Goal: Task Accomplishment & Management: Complete application form

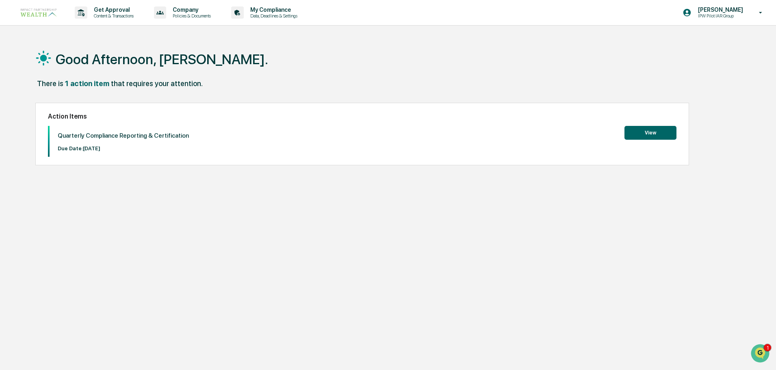
click at [648, 130] on button "View" at bounding box center [650, 133] width 52 height 14
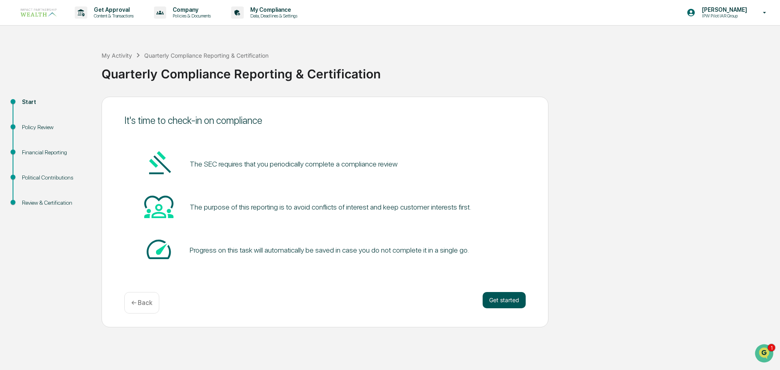
click at [520, 297] on button "Get started" at bounding box center [504, 300] width 43 height 16
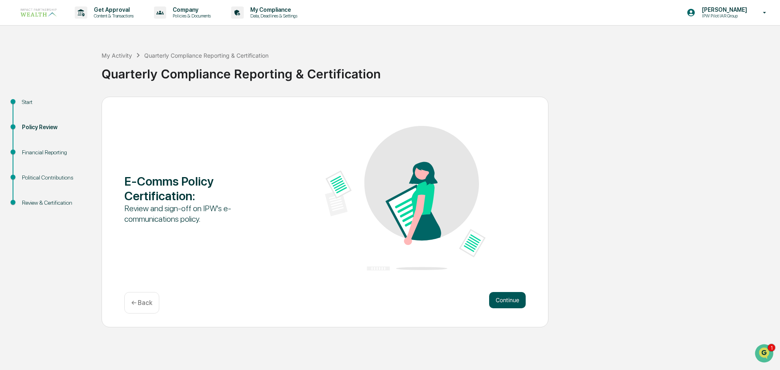
click at [506, 299] on button "Continue" at bounding box center [507, 300] width 37 height 16
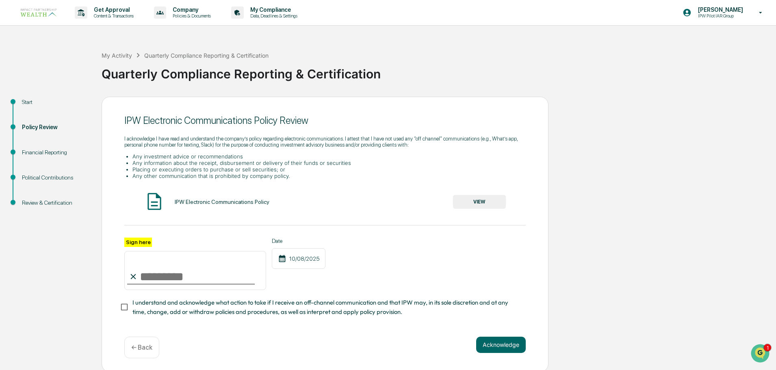
click at [146, 277] on input "Sign here" at bounding box center [195, 270] width 142 height 39
type input "**********"
click at [501, 347] on button "Acknowledge" at bounding box center [501, 345] width 50 height 16
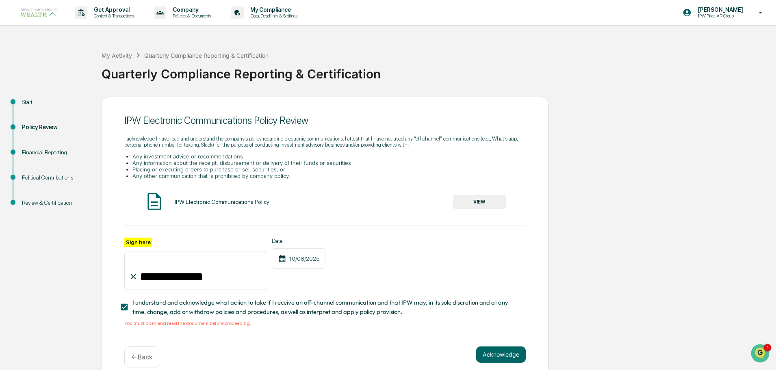
scroll to position [14, 0]
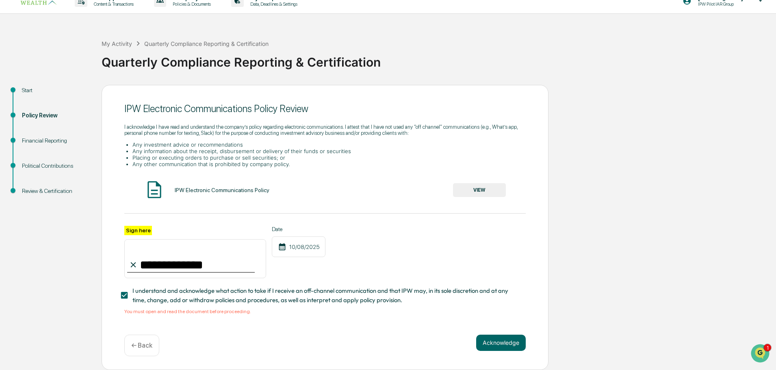
click at [466, 186] on button "VIEW" at bounding box center [479, 190] width 53 height 14
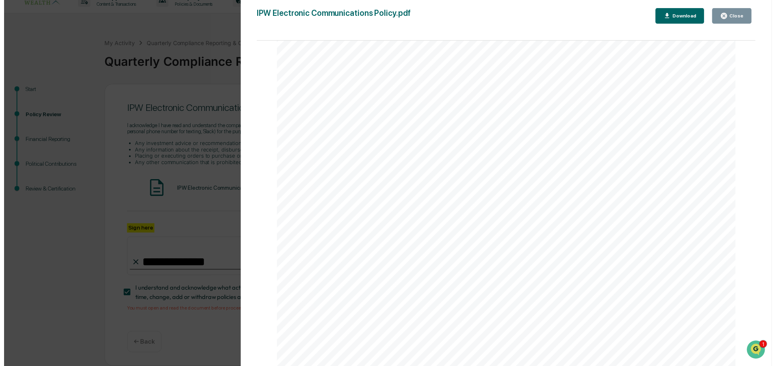
scroll to position [4051, 0]
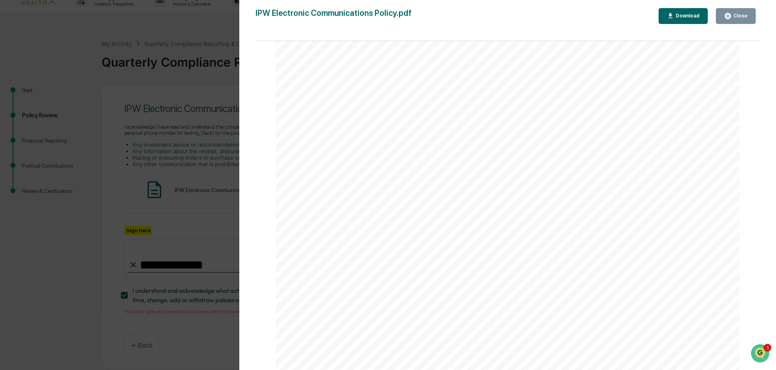
click at [748, 13] on button "Close" at bounding box center [736, 16] width 40 height 16
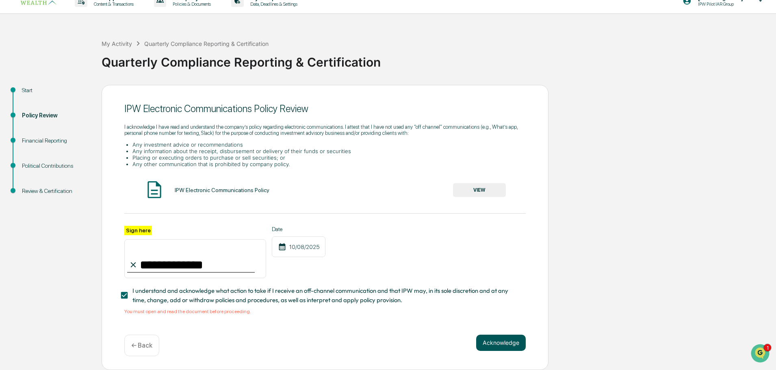
click at [503, 345] on button "Acknowledge" at bounding box center [501, 343] width 50 height 16
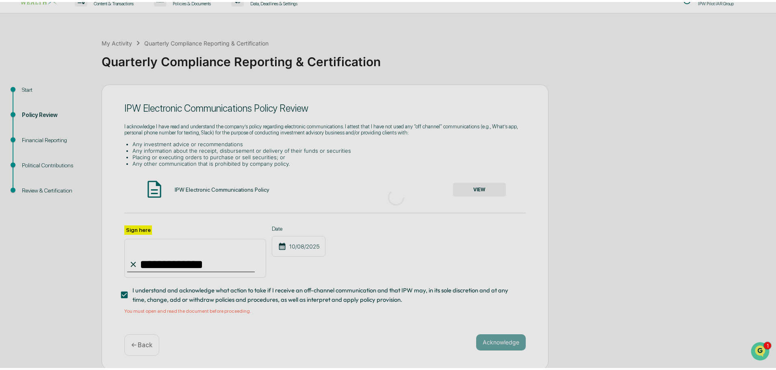
scroll to position [0, 0]
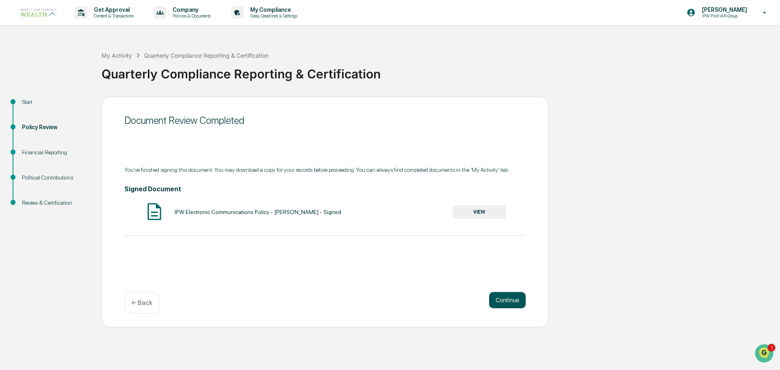
click at [509, 298] on button "Continue" at bounding box center [507, 300] width 37 height 16
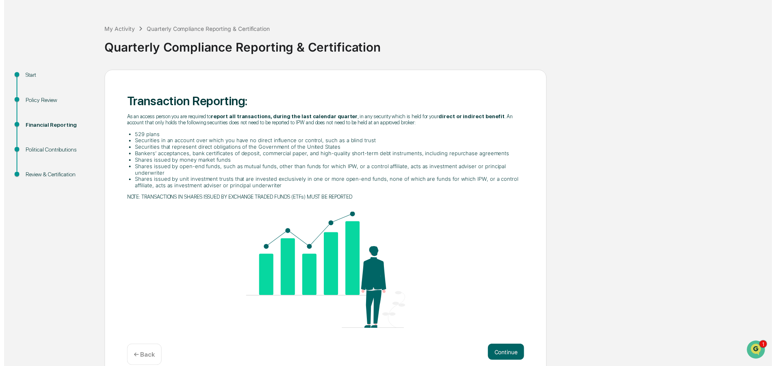
scroll to position [39, 0]
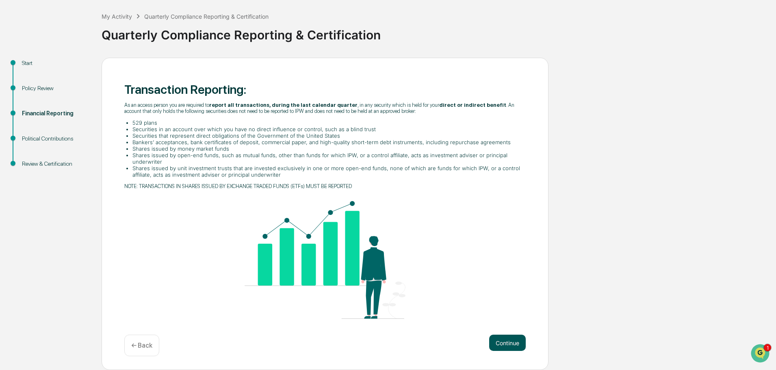
click at [506, 342] on button "Continue" at bounding box center [507, 343] width 37 height 16
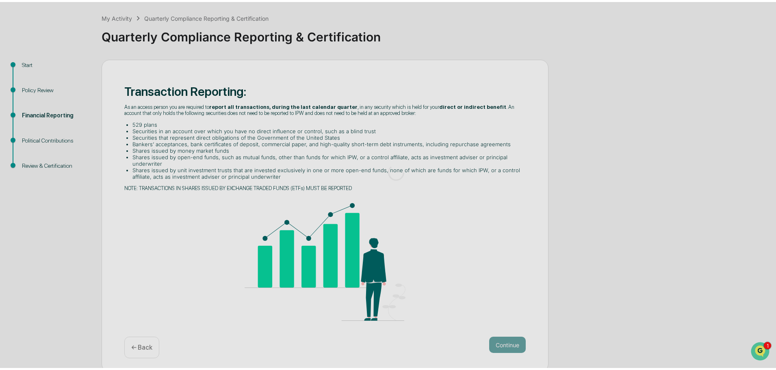
scroll to position [0, 0]
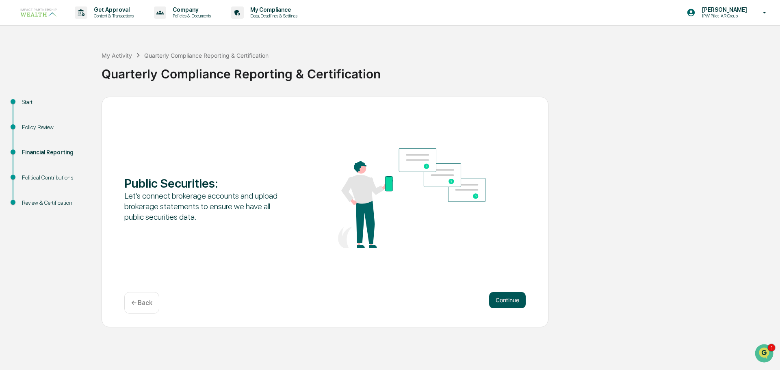
click at [505, 299] on button "Continue" at bounding box center [507, 300] width 37 height 16
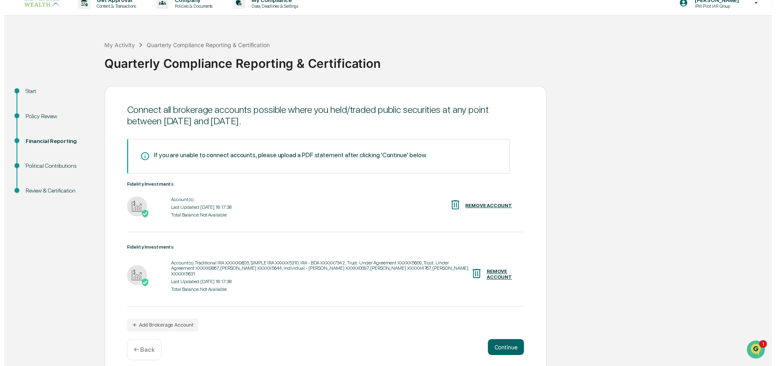
scroll to position [12, 0]
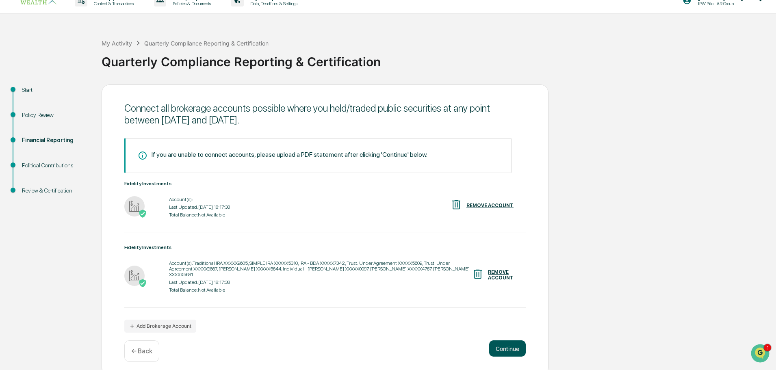
click at [516, 341] on button "Continue" at bounding box center [507, 348] width 37 height 16
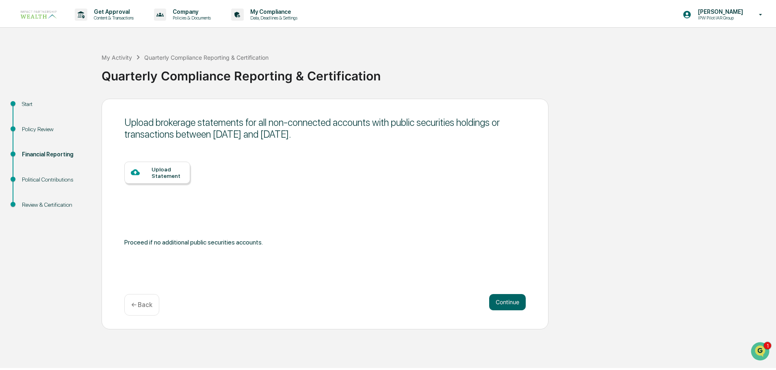
scroll to position [0, 0]
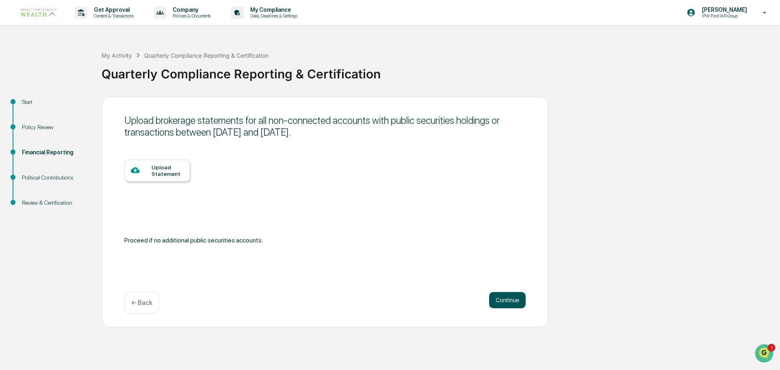
click at [504, 302] on button "Continue" at bounding box center [507, 300] width 37 height 16
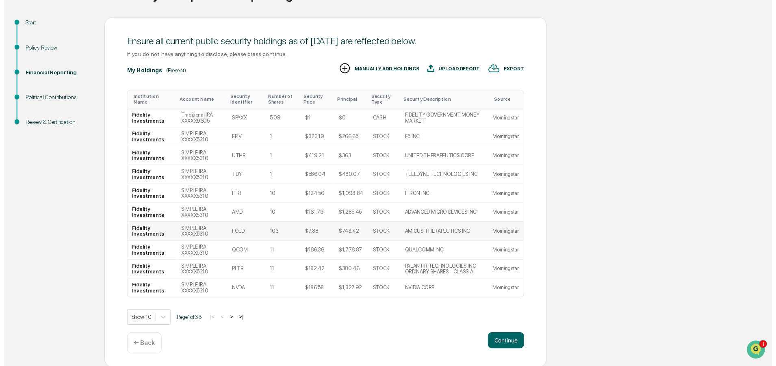
scroll to position [80, 0]
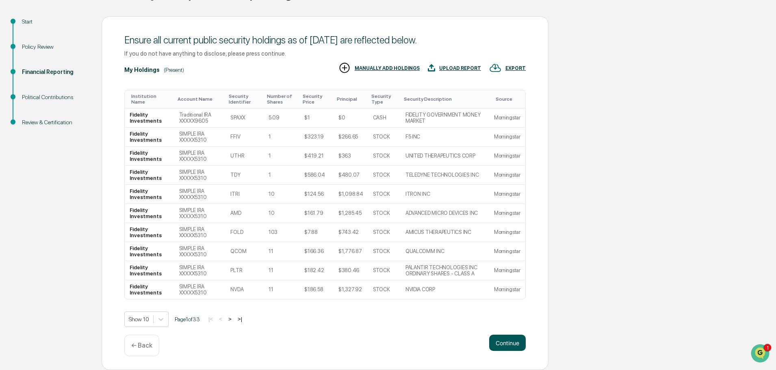
click at [513, 343] on button "Continue" at bounding box center [507, 343] width 37 height 16
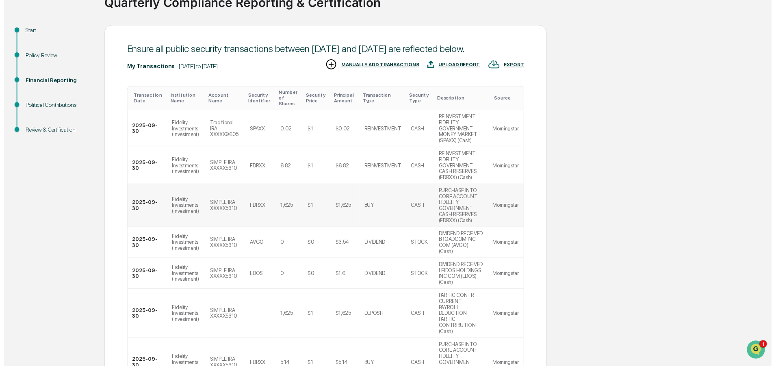
scroll to position [227, 0]
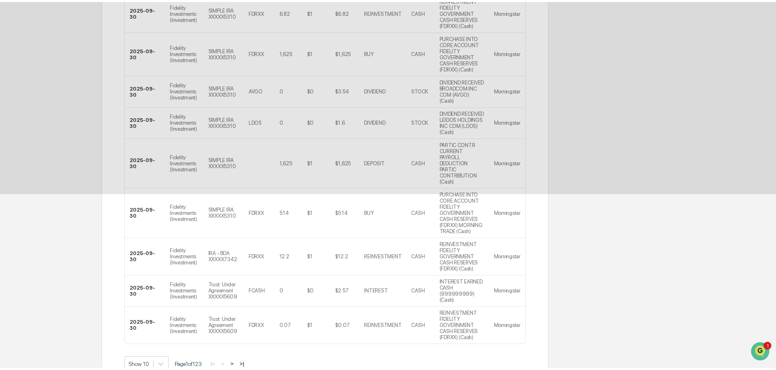
scroll to position [0, 0]
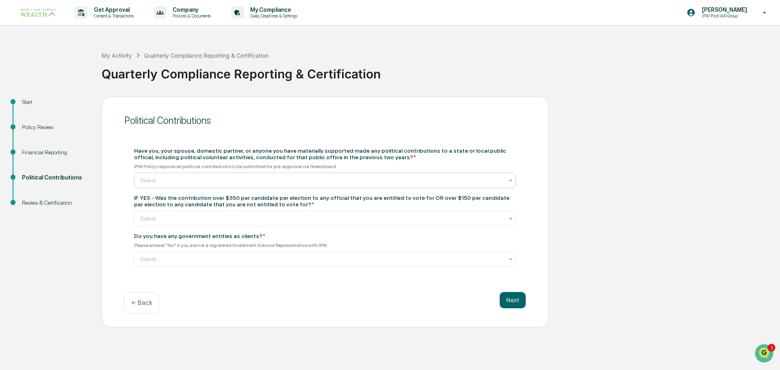
click at [143, 178] on div at bounding box center [321, 180] width 363 height 8
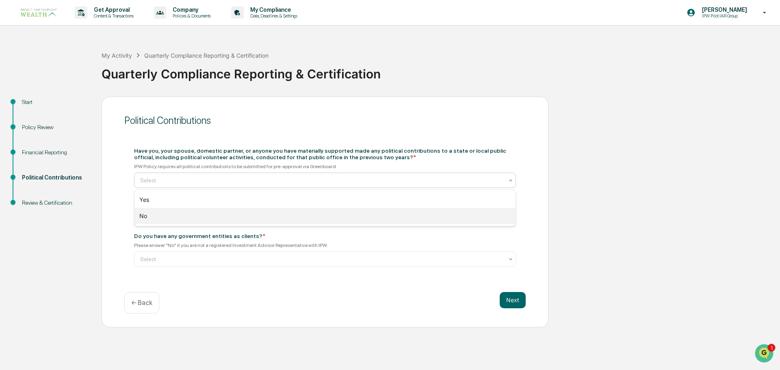
click at [147, 216] on div "No" at bounding box center [324, 216] width 381 height 16
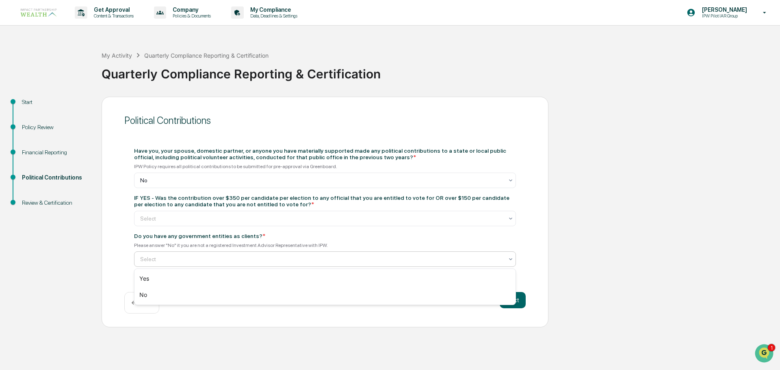
click at [139, 259] on div "Select" at bounding box center [321, 259] width 371 height 11
click at [143, 291] on div "No" at bounding box center [324, 295] width 381 height 16
click at [520, 301] on button "Next" at bounding box center [513, 300] width 26 height 16
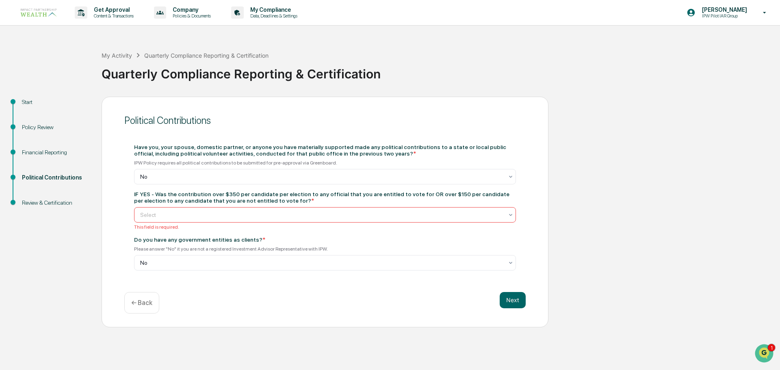
click at [147, 211] on div at bounding box center [321, 215] width 363 height 8
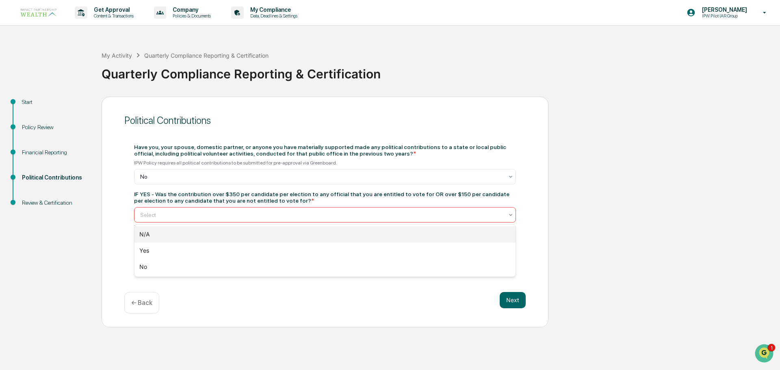
click at [142, 234] on div "N/A" at bounding box center [324, 234] width 381 height 16
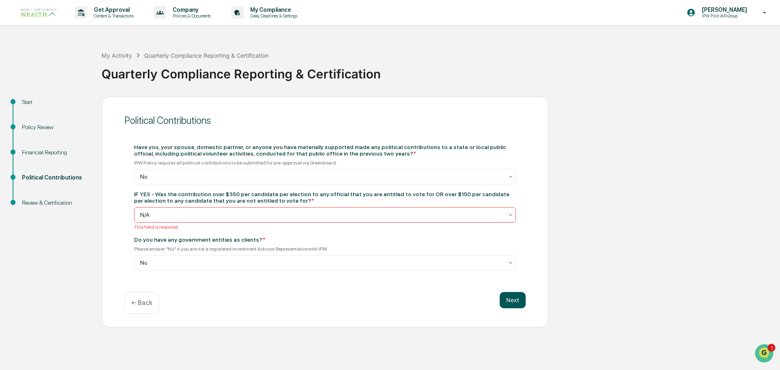
click at [509, 297] on button "Next" at bounding box center [513, 300] width 26 height 16
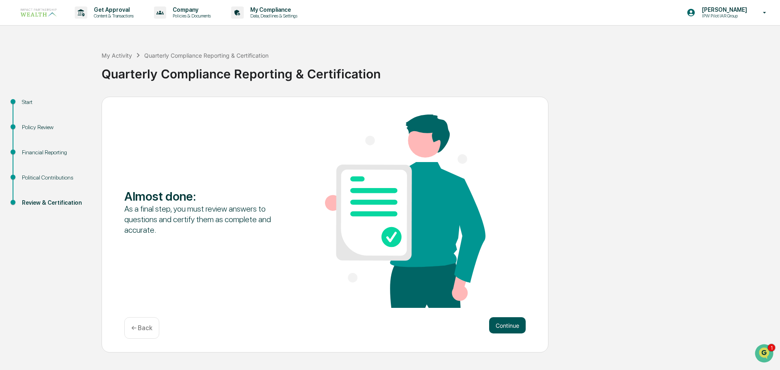
click at [506, 321] on button "Continue" at bounding box center [507, 325] width 37 height 16
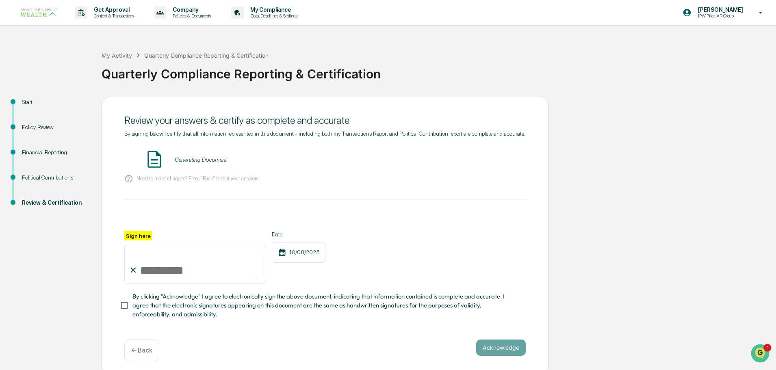
click at [157, 269] on input "Sign here" at bounding box center [195, 264] width 142 height 39
type input "**********"
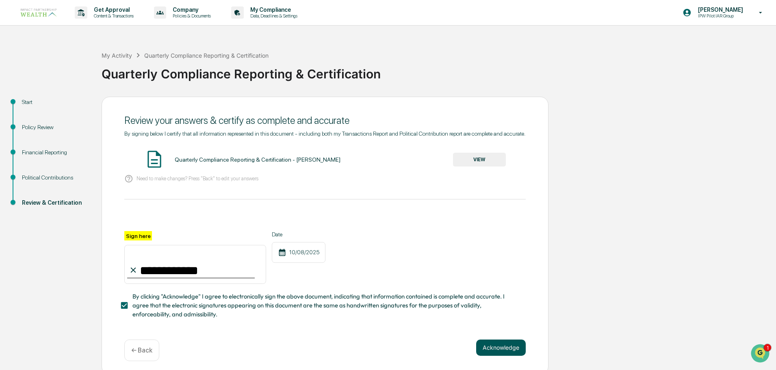
click at [499, 347] on button "Acknowledge" at bounding box center [501, 348] width 50 height 16
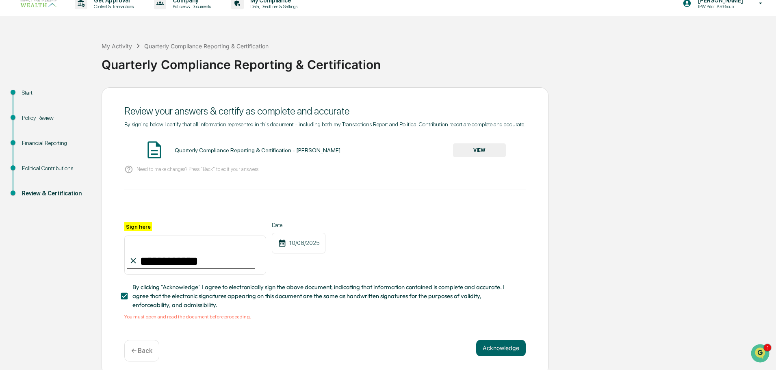
scroll to position [17, 0]
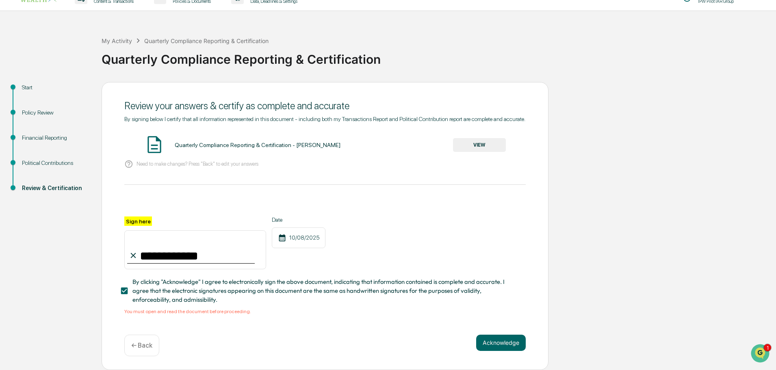
click at [473, 142] on button "VIEW" at bounding box center [479, 145] width 53 height 14
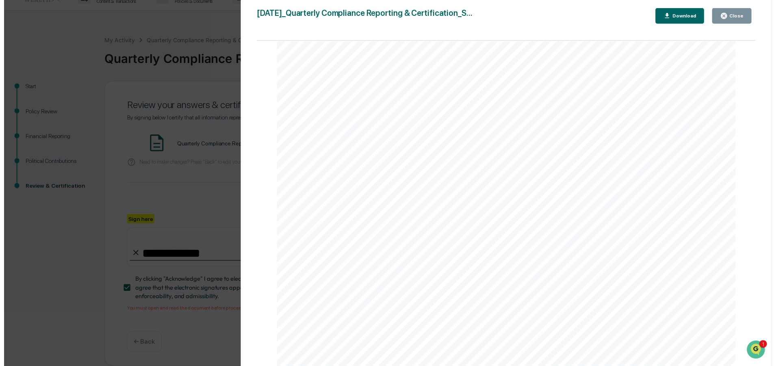
scroll to position [37887, 0]
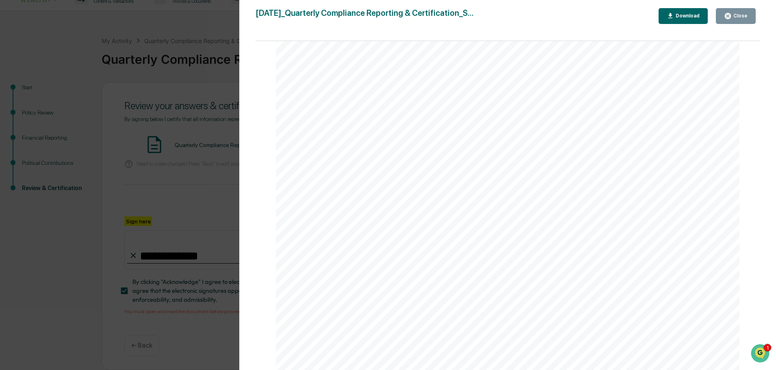
click at [739, 14] on div "Close" at bounding box center [740, 16] width 16 height 6
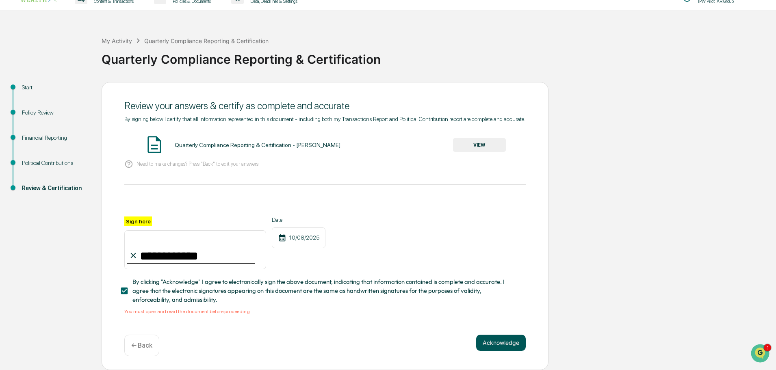
click at [501, 344] on button "Acknowledge" at bounding box center [501, 343] width 50 height 16
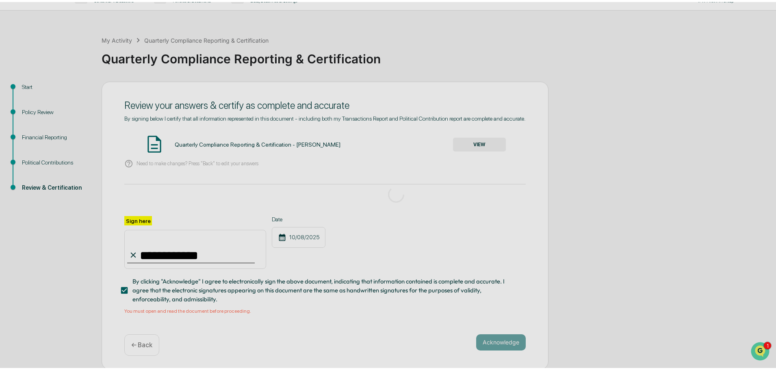
scroll to position [0, 0]
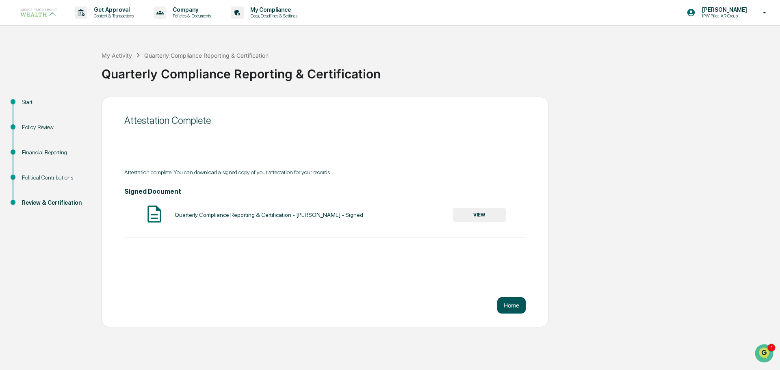
click at [506, 310] on button "Home" at bounding box center [511, 305] width 28 height 16
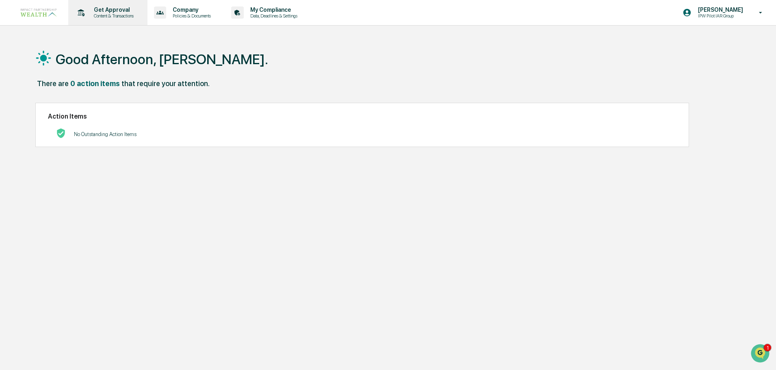
click at [111, 10] on p "Get Approval" at bounding box center [112, 10] width 50 height 7
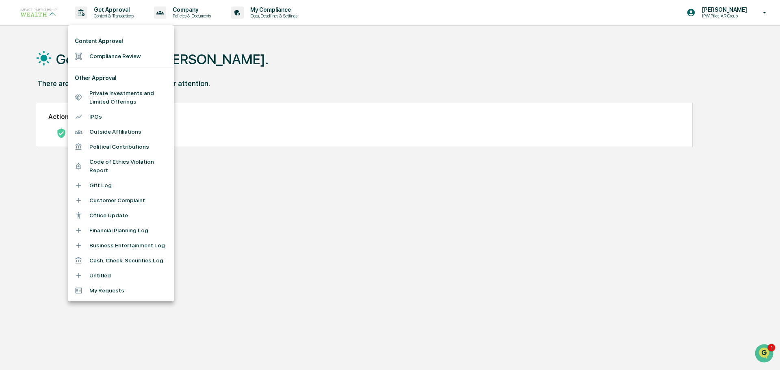
click at [115, 130] on li "Outside Affiliations" at bounding box center [121, 131] width 106 height 15
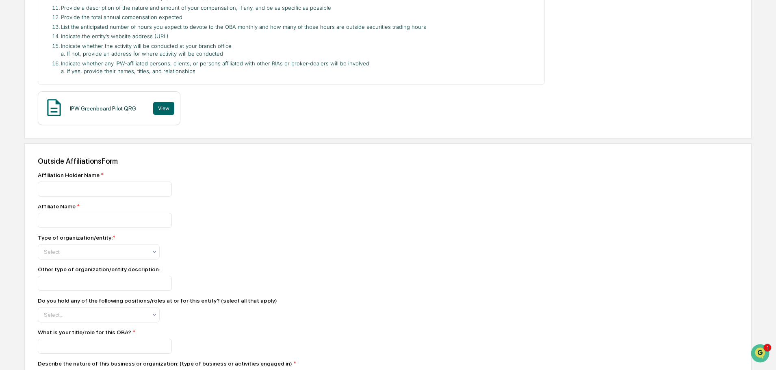
scroll to position [284, 0]
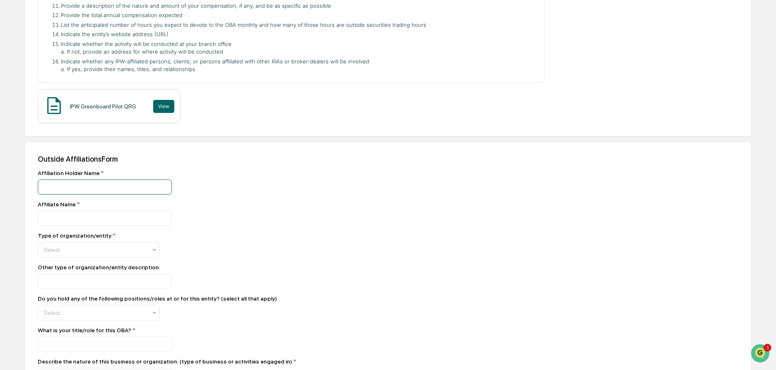
click at [57, 189] on input at bounding box center [105, 187] width 134 height 15
type input "**********"
click at [70, 247] on div at bounding box center [95, 250] width 103 height 8
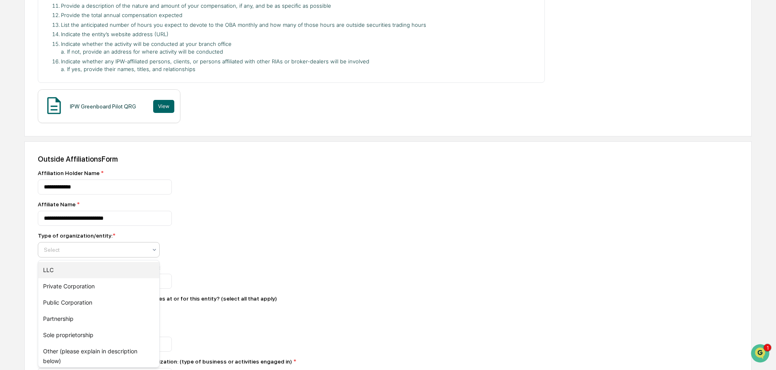
scroll to position [4, 0]
click at [50, 280] on div "Private Corporation" at bounding box center [98, 283] width 121 height 16
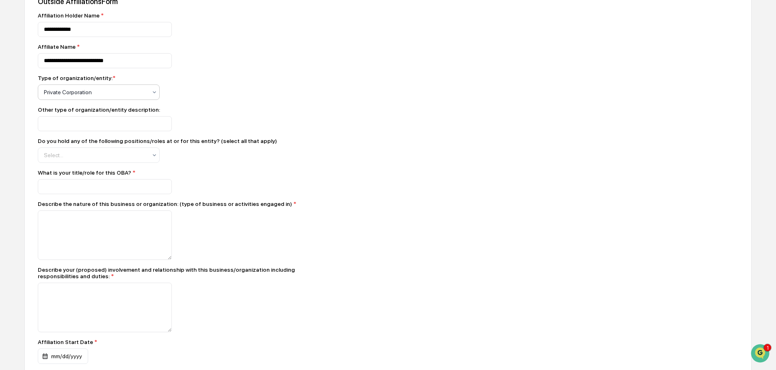
scroll to position [447, 0]
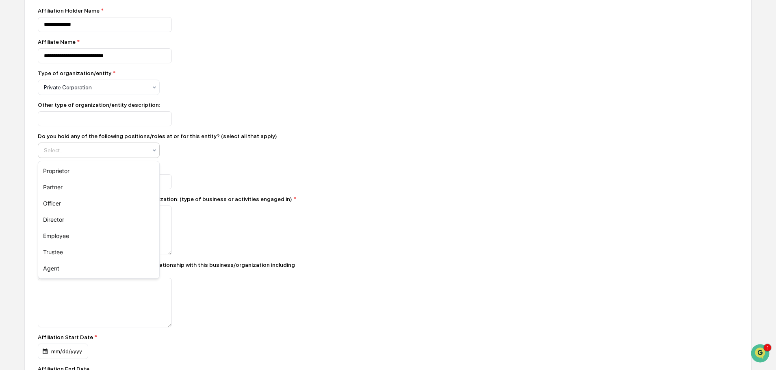
click at [83, 151] on div at bounding box center [95, 150] width 103 height 8
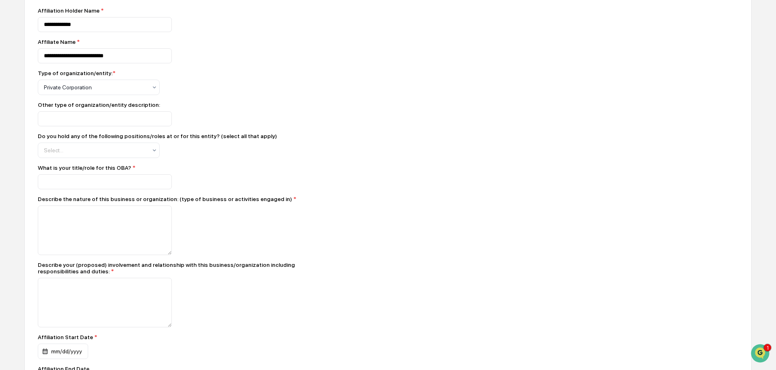
click at [61, 182] on input at bounding box center [105, 181] width 134 height 15
type input "*********"
click at [53, 215] on textarea at bounding box center [105, 231] width 134 height 50
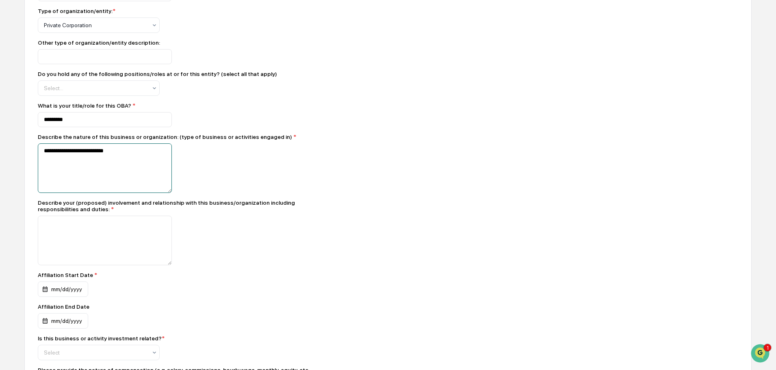
scroll to position [528, 0]
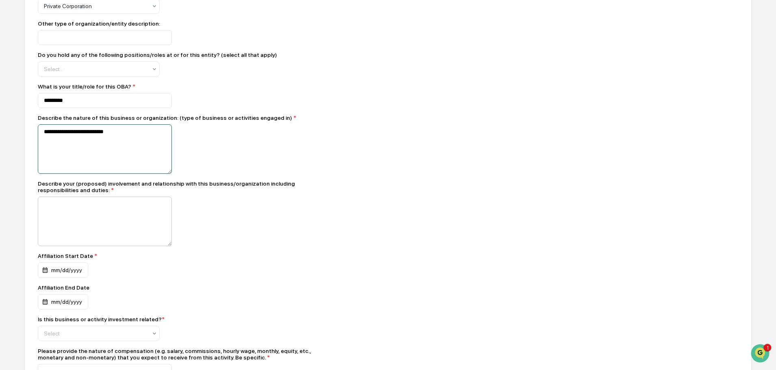
type textarea "**********"
click at [48, 203] on textarea at bounding box center [105, 222] width 134 height 50
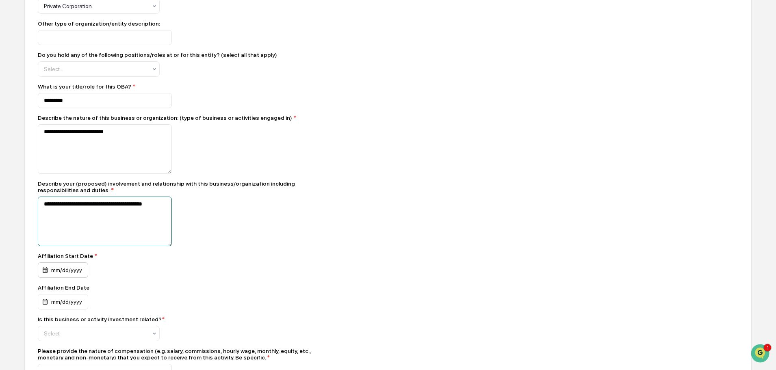
type textarea "**********"
click at [52, 274] on div "mm/dd/yyyy" at bounding box center [63, 269] width 50 height 15
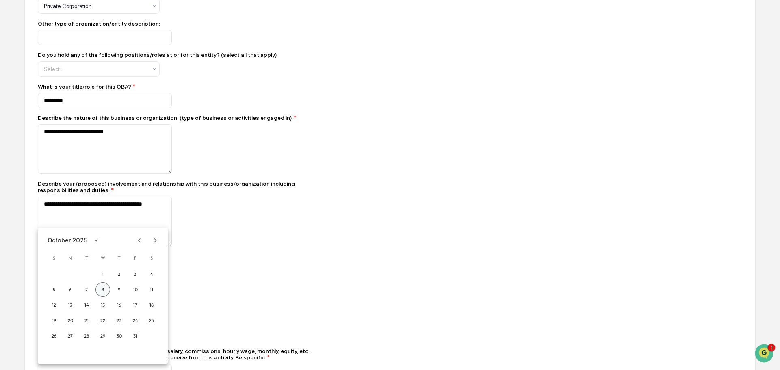
click at [100, 288] on button "8" at bounding box center [102, 289] width 15 height 15
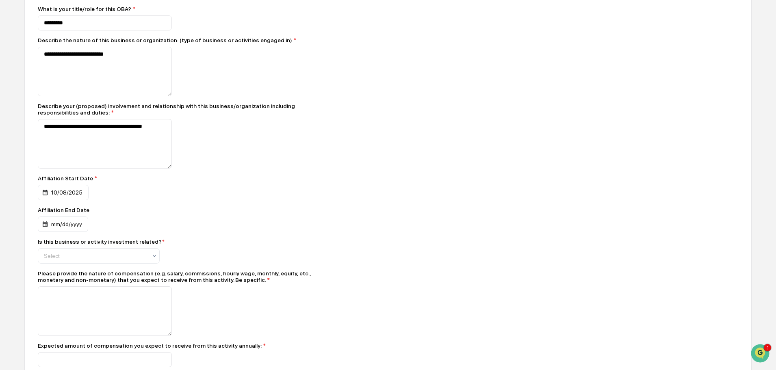
scroll to position [609, 0]
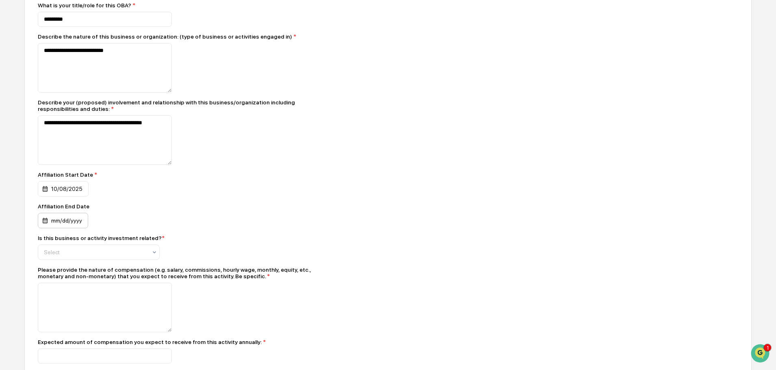
click at [69, 224] on div "mm/dd/yyyy" at bounding box center [63, 220] width 50 height 15
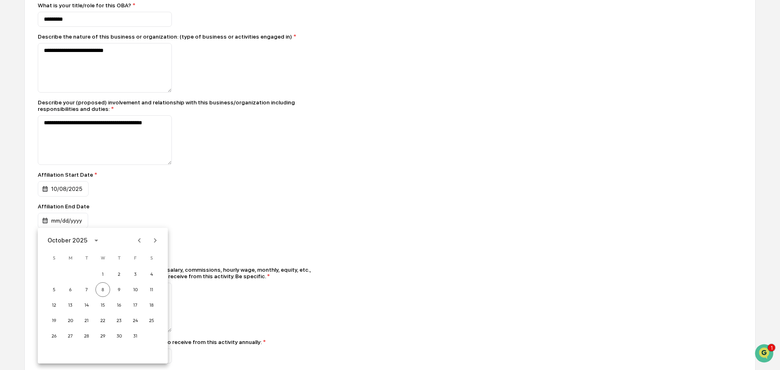
click at [156, 241] on icon "Next month" at bounding box center [155, 240] width 9 height 9
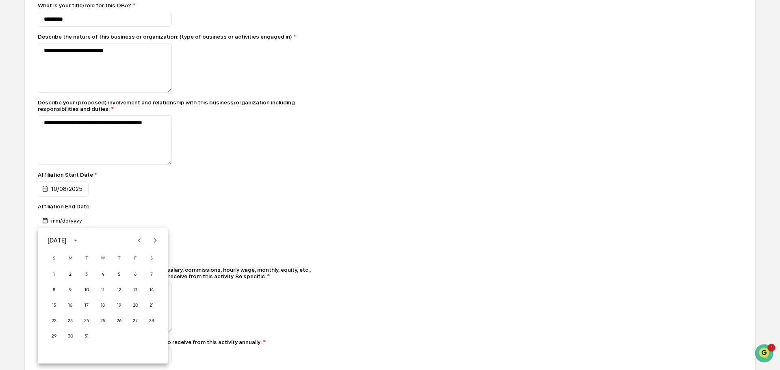
click at [156, 241] on icon "Next month" at bounding box center [155, 240] width 9 height 9
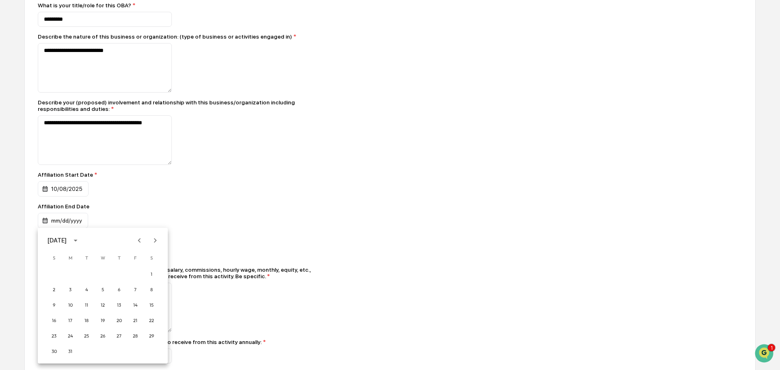
click at [154, 240] on icon "Next month" at bounding box center [155, 240] width 9 height 9
click at [119, 291] on button "8" at bounding box center [119, 289] width 15 height 15
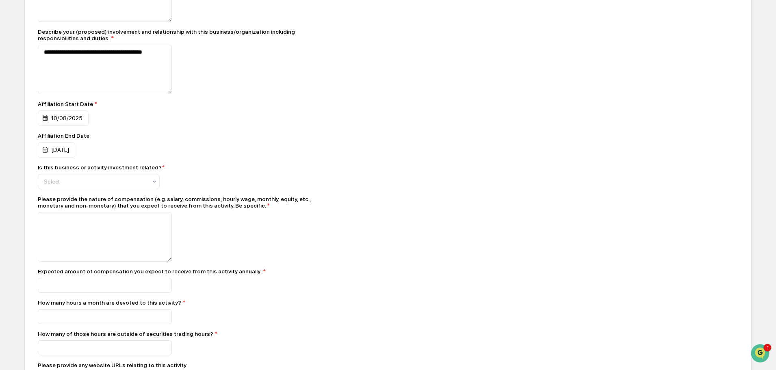
scroll to position [691, 0]
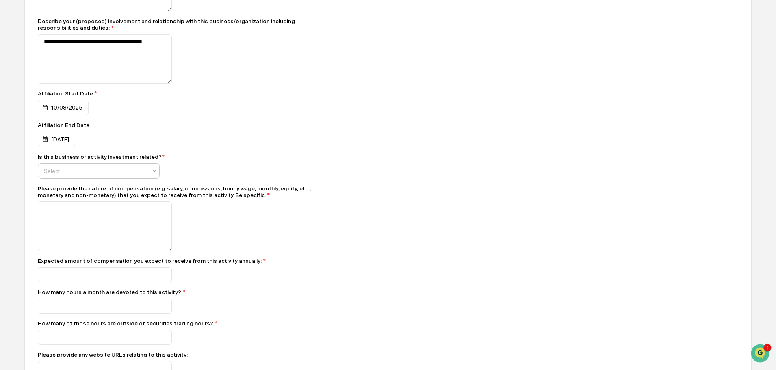
click at [131, 171] on div at bounding box center [95, 171] width 103 height 8
click at [47, 191] on div "Yes" at bounding box center [98, 192] width 121 height 16
click at [52, 215] on textarea at bounding box center [105, 227] width 134 height 50
type textarea "*"
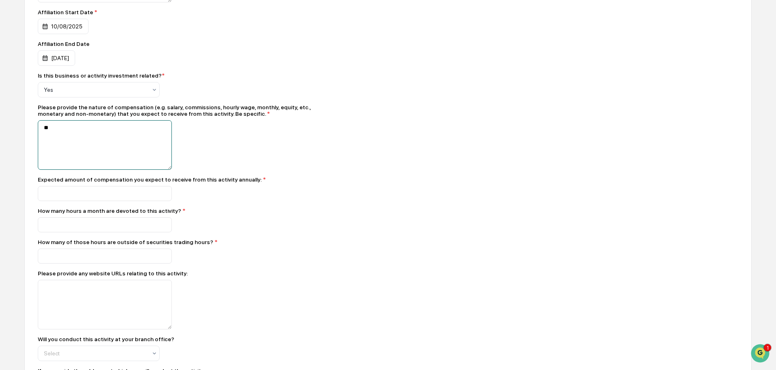
type textarea "*"
type textarea "**********"
type input "*"
click at [66, 226] on input at bounding box center [105, 224] width 134 height 15
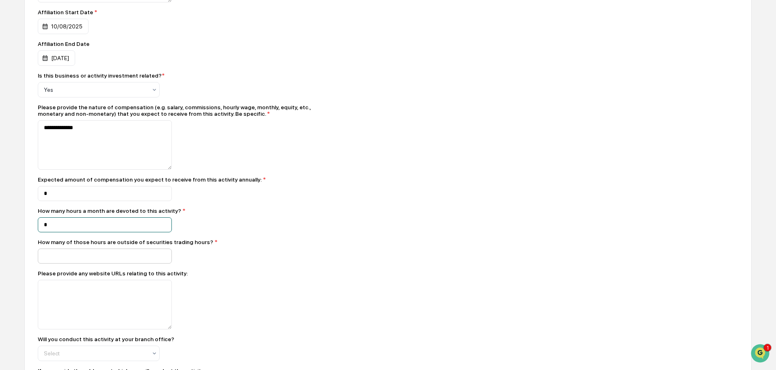
type input "*"
click at [65, 256] on input at bounding box center [105, 256] width 134 height 15
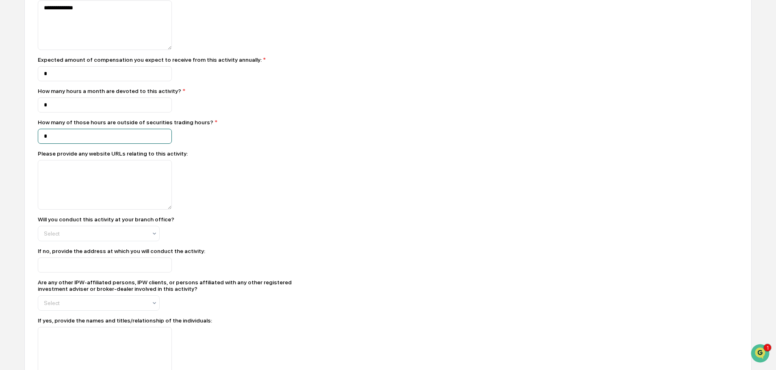
scroll to position [894, 0]
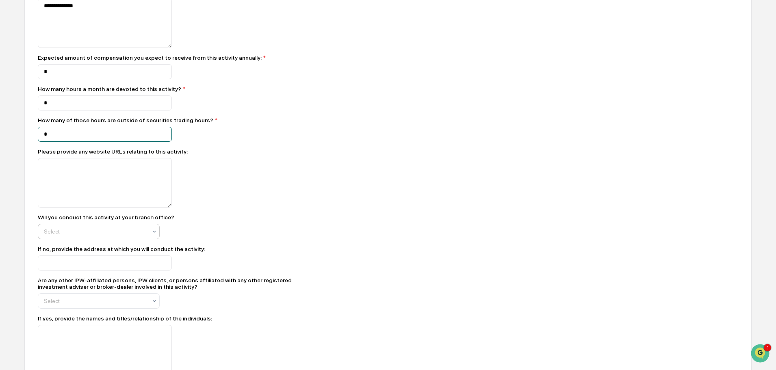
type input "*"
click at [71, 233] on div at bounding box center [95, 232] width 103 height 8
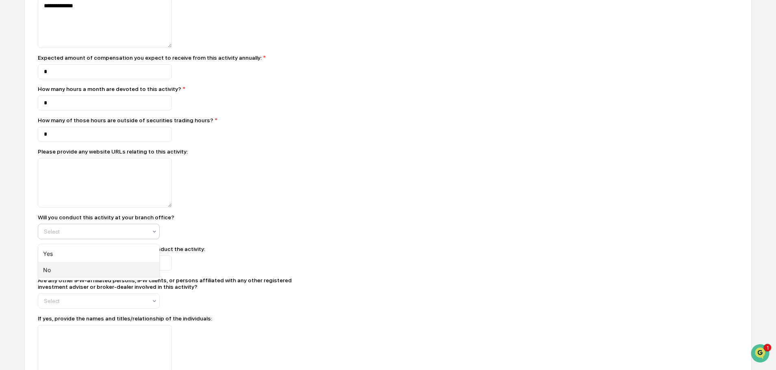
click at [47, 271] on div "No" at bounding box center [98, 270] width 121 height 16
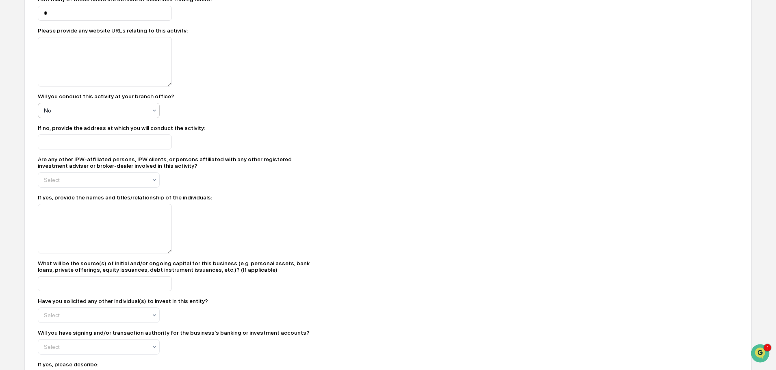
scroll to position [1016, 0]
click at [96, 142] on input at bounding box center [105, 141] width 134 height 15
type input "**********"
click at [153, 181] on icon at bounding box center [154, 179] width 7 height 7
click at [51, 202] on div "Yes" at bounding box center [98, 202] width 121 height 16
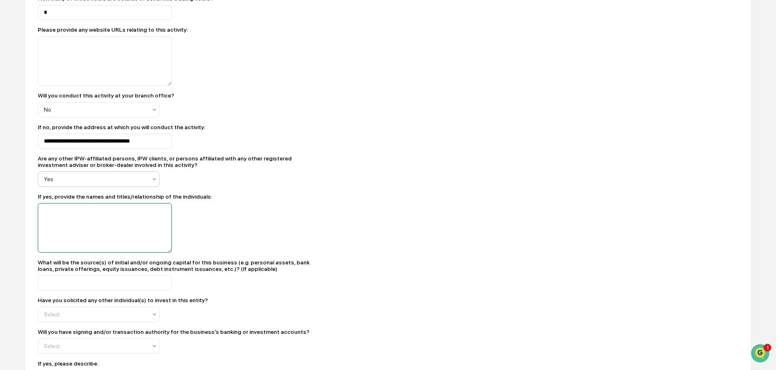
click at [47, 213] on textarea at bounding box center [105, 228] width 134 height 50
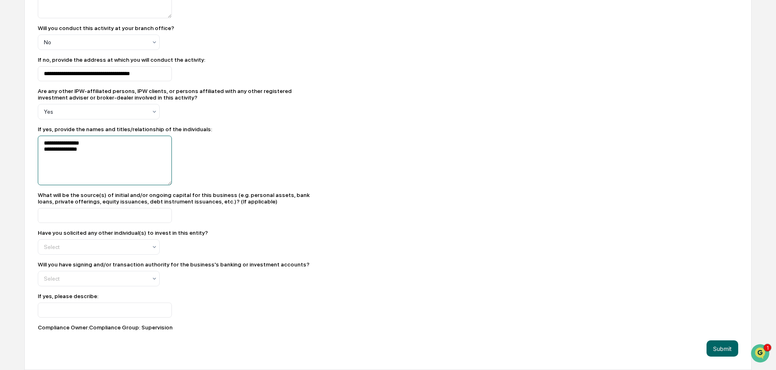
scroll to position [1087, 0]
type textarea "**********"
click at [51, 217] on input at bounding box center [105, 215] width 134 height 15
type input "***"
click at [154, 247] on icon at bounding box center [154, 247] width 3 height 2
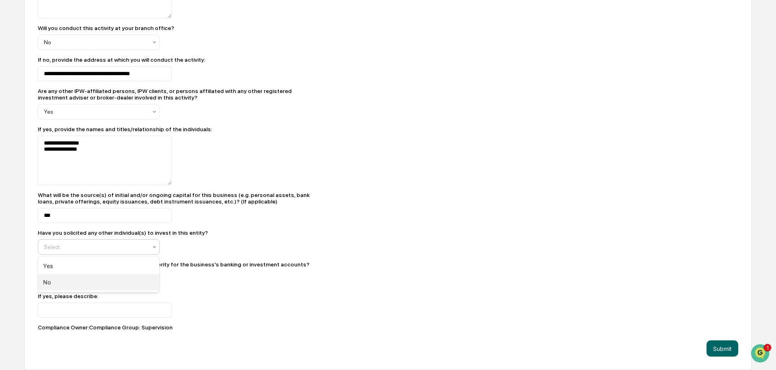
click at [46, 280] on div "No" at bounding box center [98, 282] width 121 height 16
click at [150, 278] on div "Select" at bounding box center [95, 278] width 111 height 11
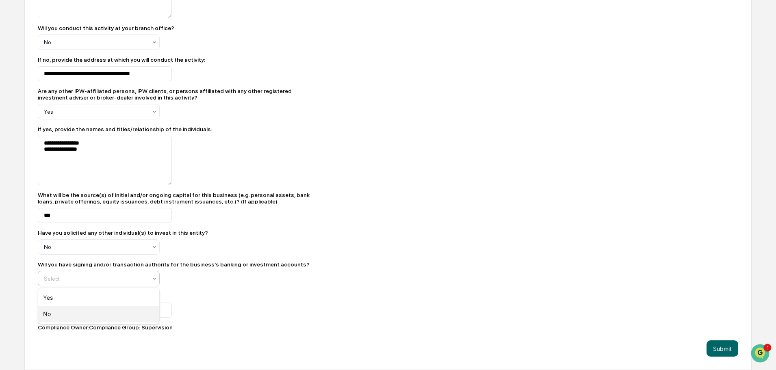
click at [46, 312] on div "No" at bounding box center [98, 314] width 121 height 16
click at [78, 151] on textarea "**********" at bounding box center [105, 161] width 134 height 50
type textarea "**********"
click at [195, 149] on div "**********" at bounding box center [180, 161] width 284 height 50
click at [727, 351] on button "Submit" at bounding box center [723, 348] width 32 height 16
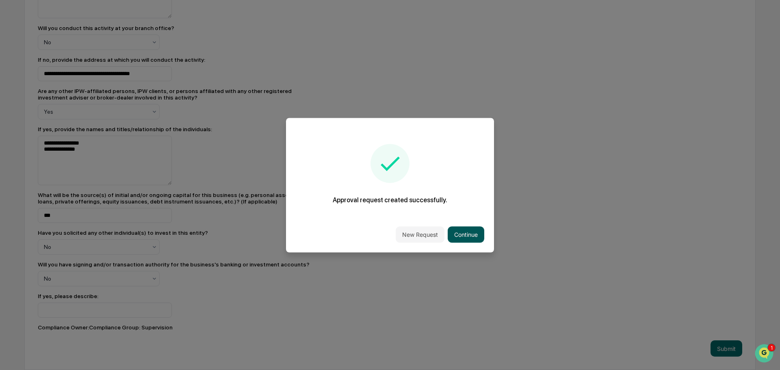
click at [463, 229] on button "Continue" at bounding box center [466, 234] width 37 height 16
